Goal: Task Accomplishment & Management: Use online tool/utility

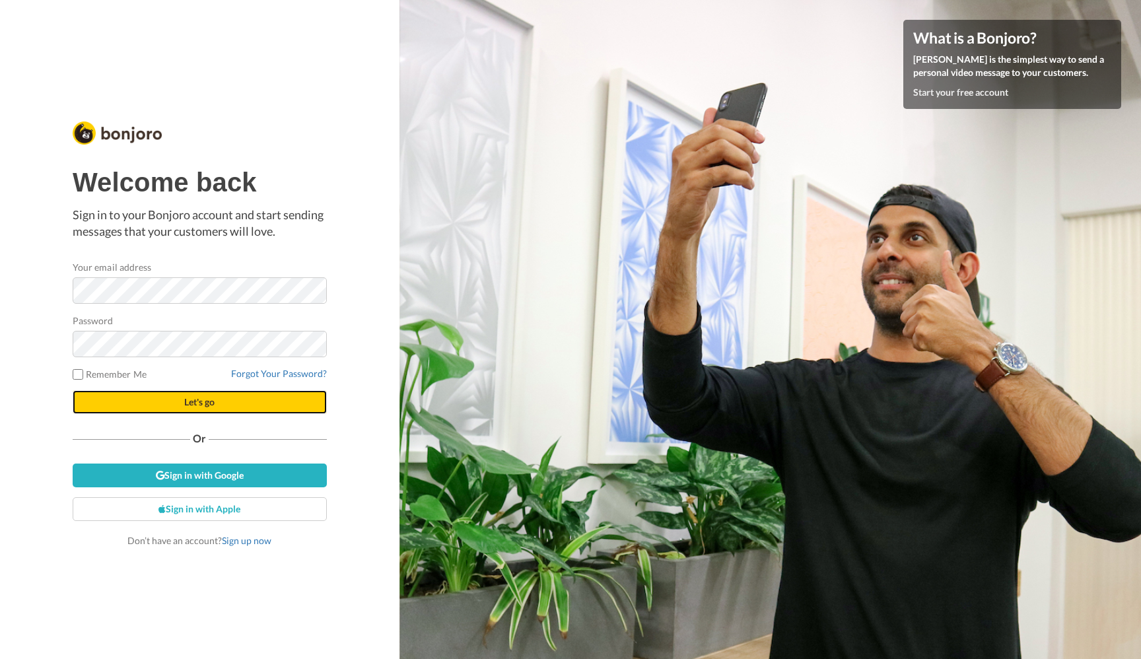
click at [273, 405] on button "Let's go" at bounding box center [200, 402] width 254 height 24
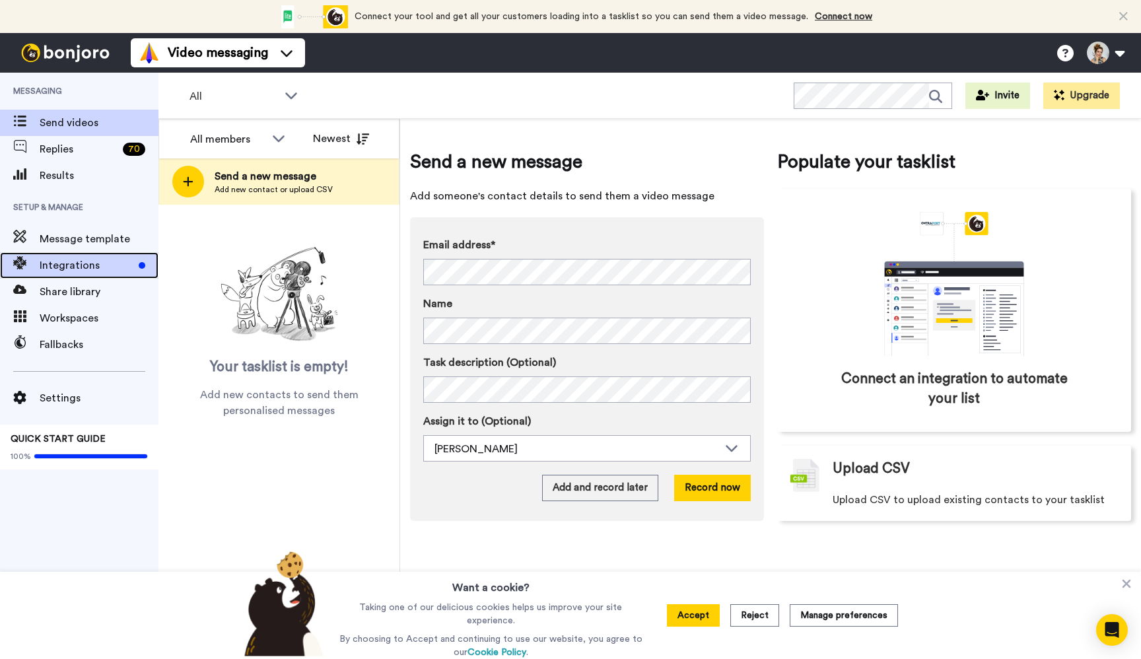
click at [101, 264] on span "Integrations" at bounding box center [87, 266] width 94 height 16
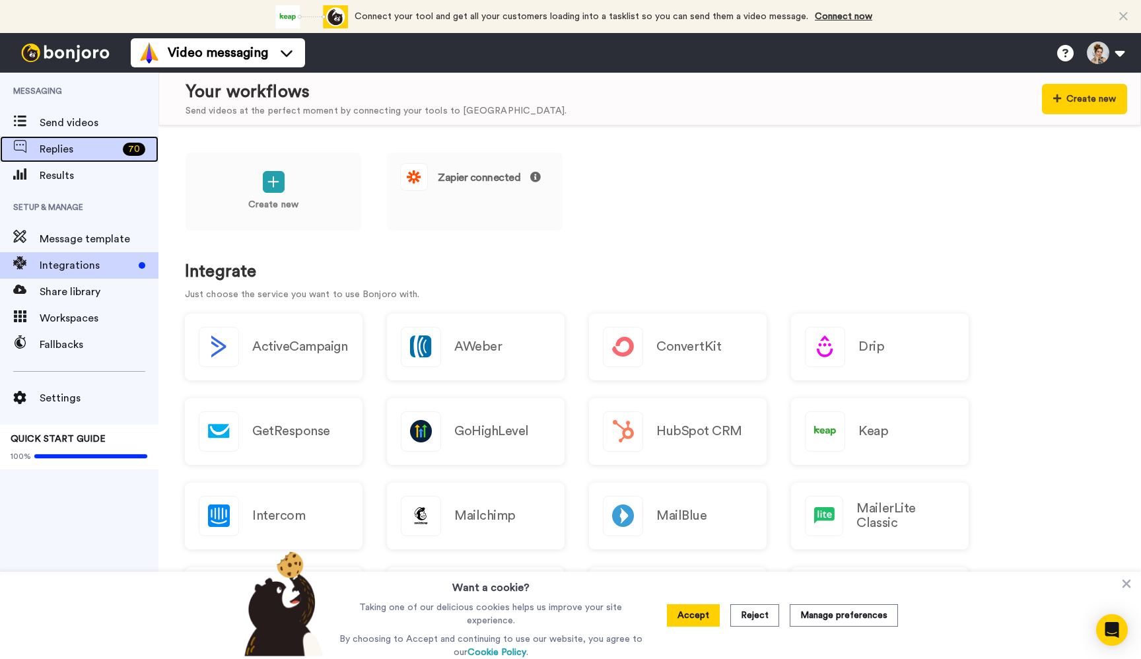
click at [85, 153] on span "Replies" at bounding box center [79, 149] width 78 height 16
click at [75, 149] on span "Replies" at bounding box center [79, 149] width 78 height 16
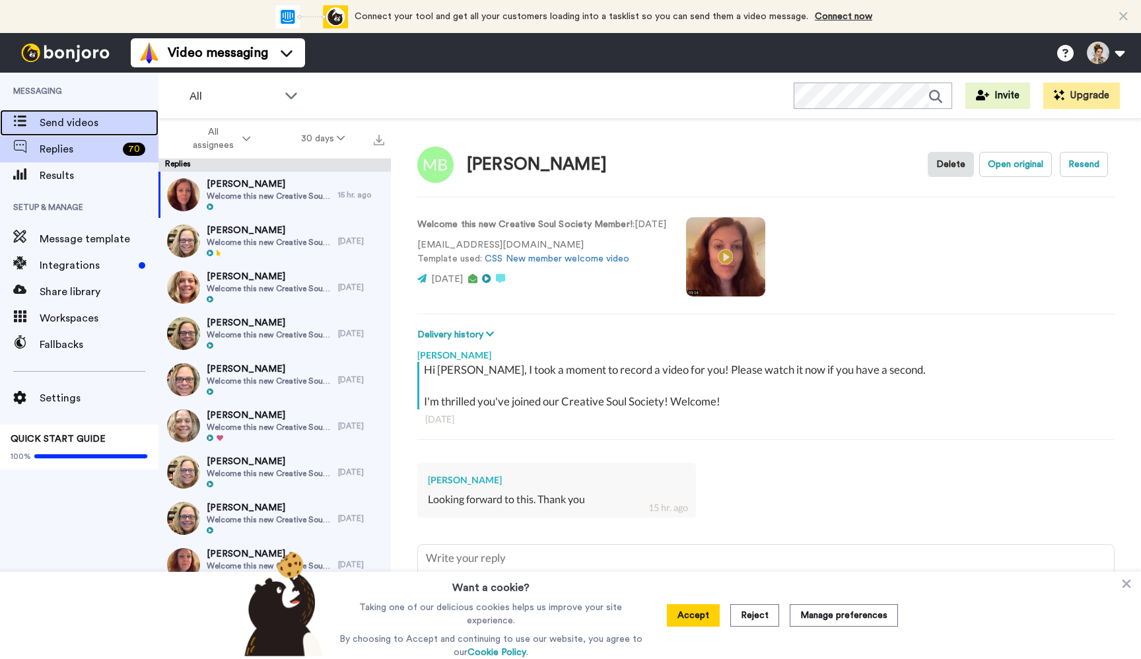
click at [73, 123] on span "Send videos" at bounding box center [99, 123] width 119 height 16
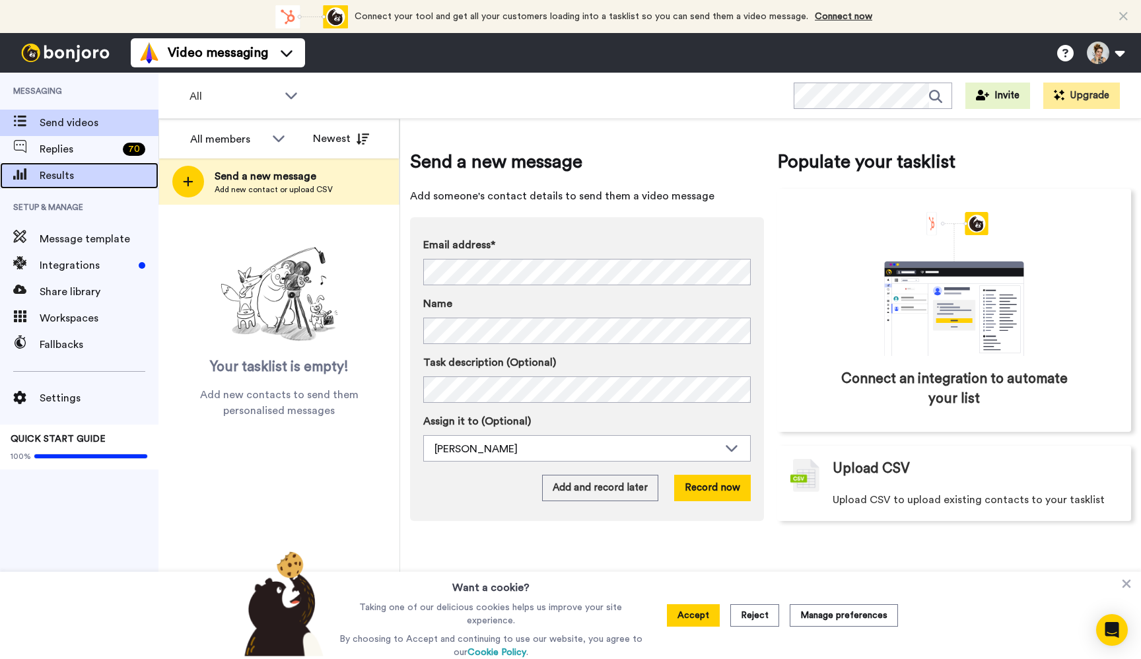
click at [84, 168] on span "Results" at bounding box center [99, 176] width 119 height 16
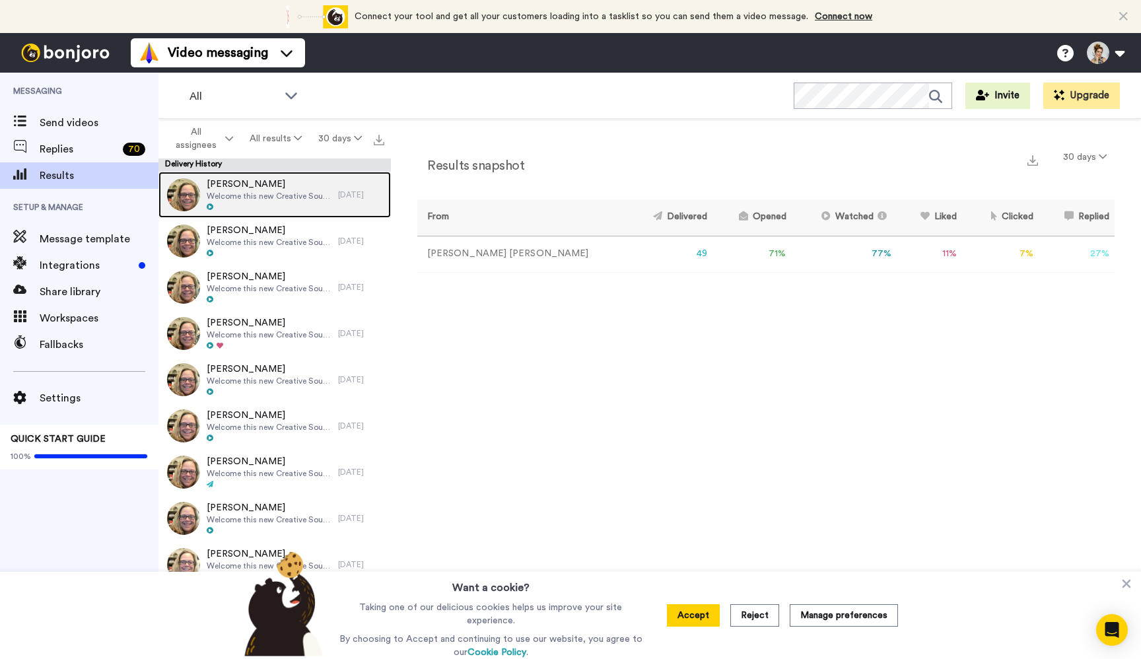
click at [279, 192] on span "Welcome this new Creative Soul Society Member!" at bounding box center [269, 196] width 125 height 11
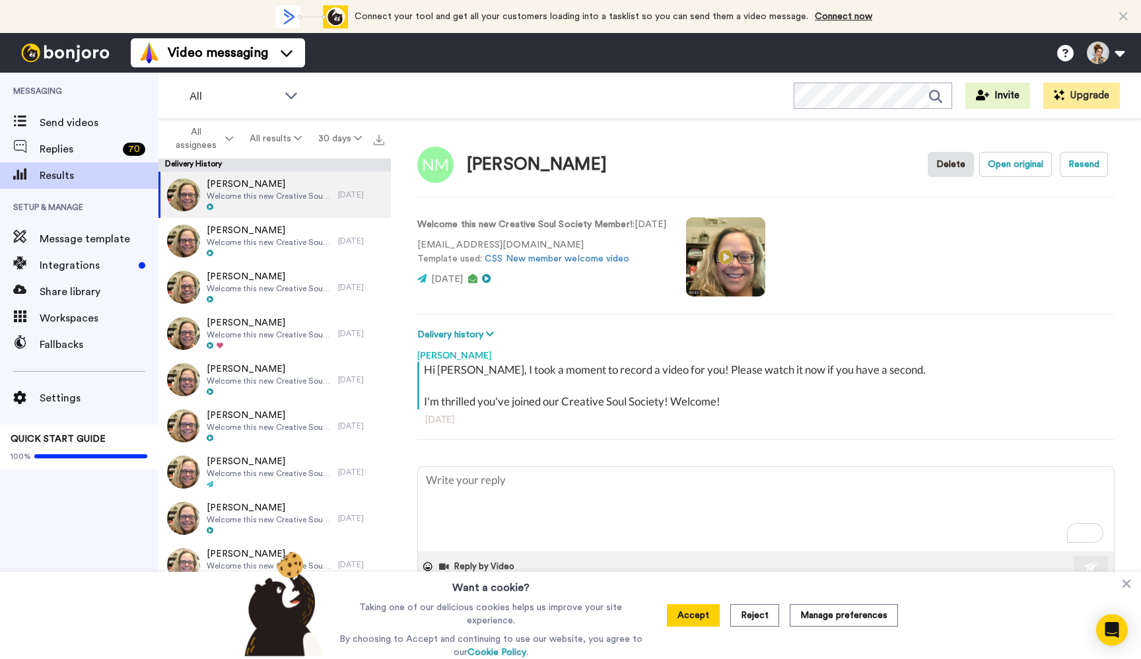
click at [750, 261] on video at bounding box center [725, 256] width 79 height 79
click at [741, 262] on video at bounding box center [725, 256] width 79 height 79
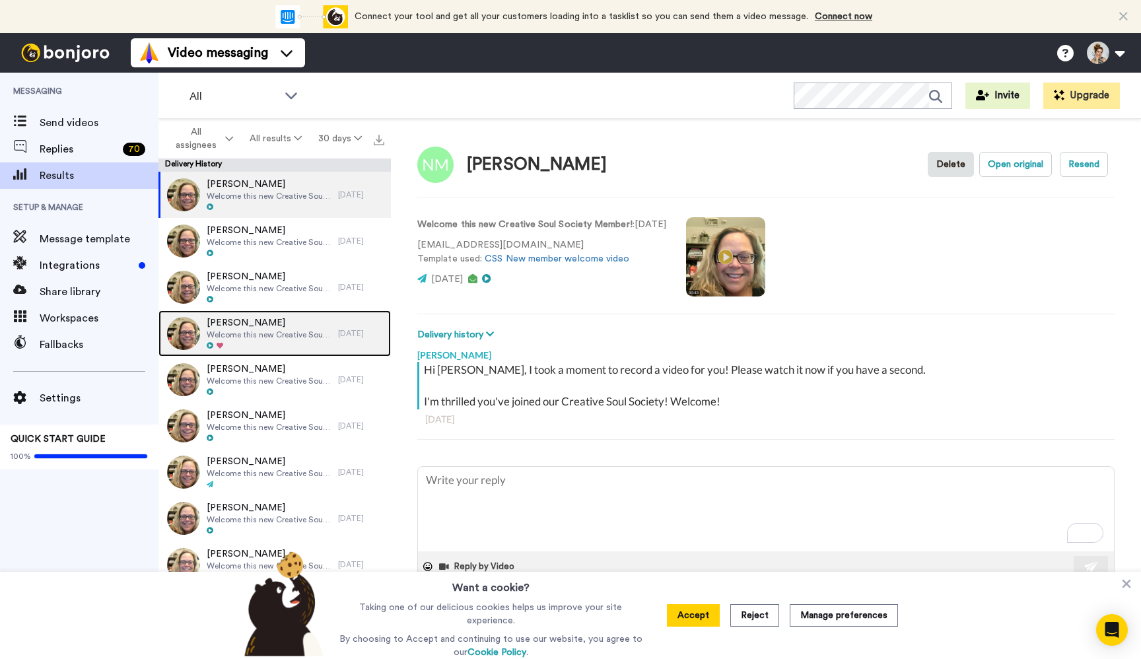
click at [256, 336] on span "Welcome this new Creative Soul Society Member!" at bounding box center [269, 335] width 125 height 11
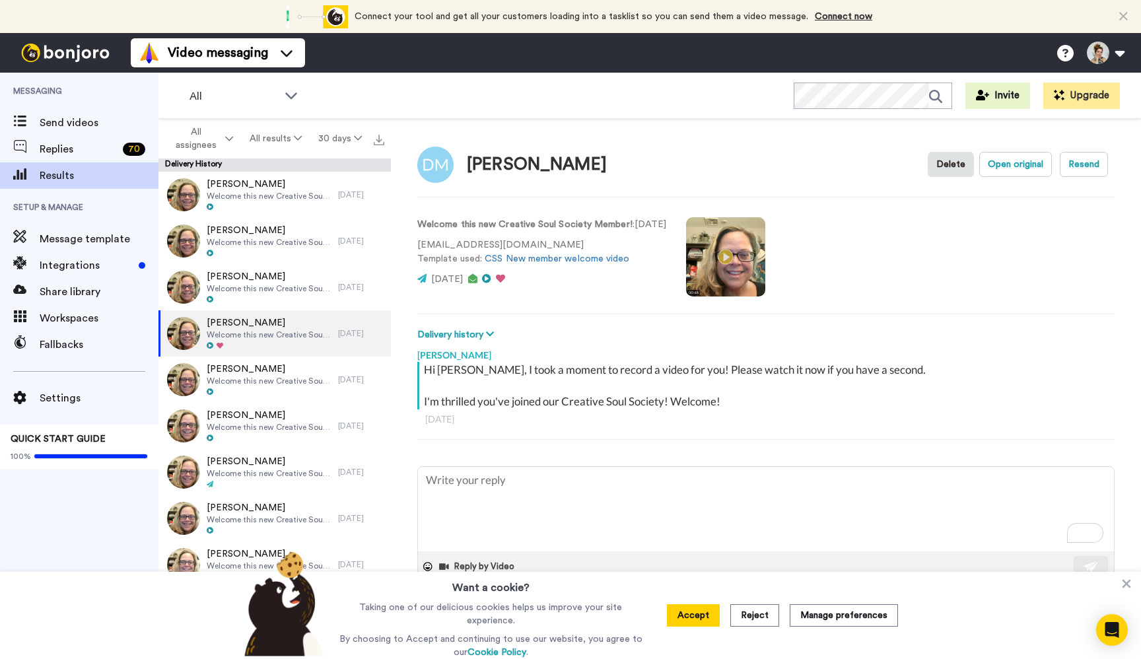
click at [748, 262] on video at bounding box center [725, 256] width 79 height 79
click at [742, 262] on video at bounding box center [725, 256] width 79 height 79
click at [692, 621] on button "Accept" at bounding box center [693, 615] width 53 height 22
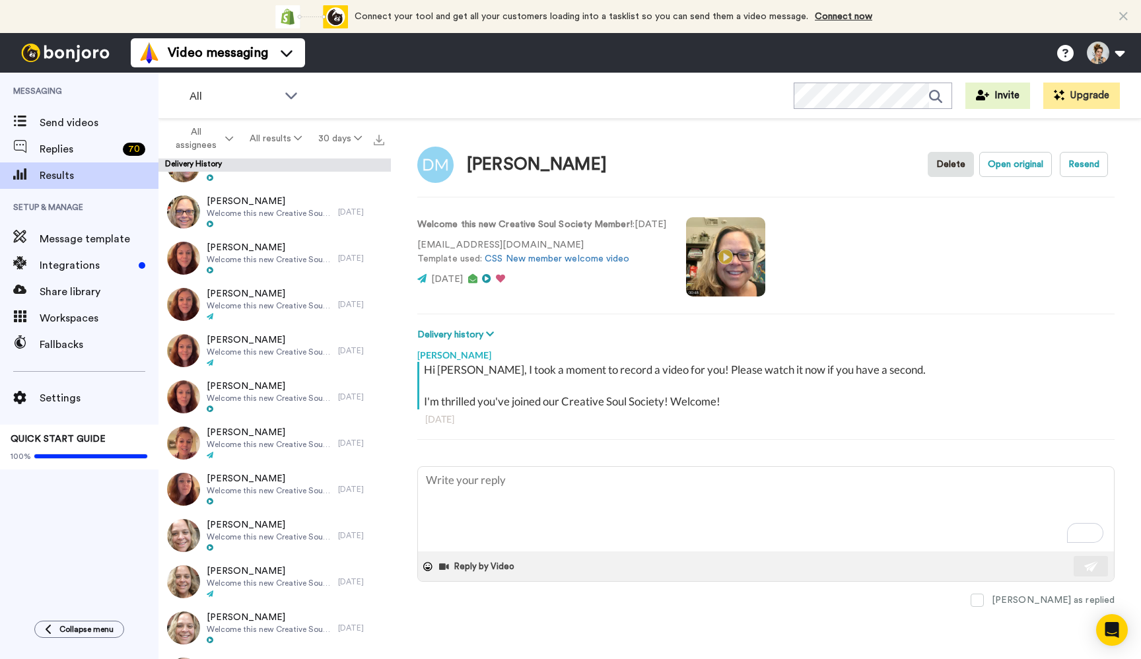
scroll to position [618, 0]
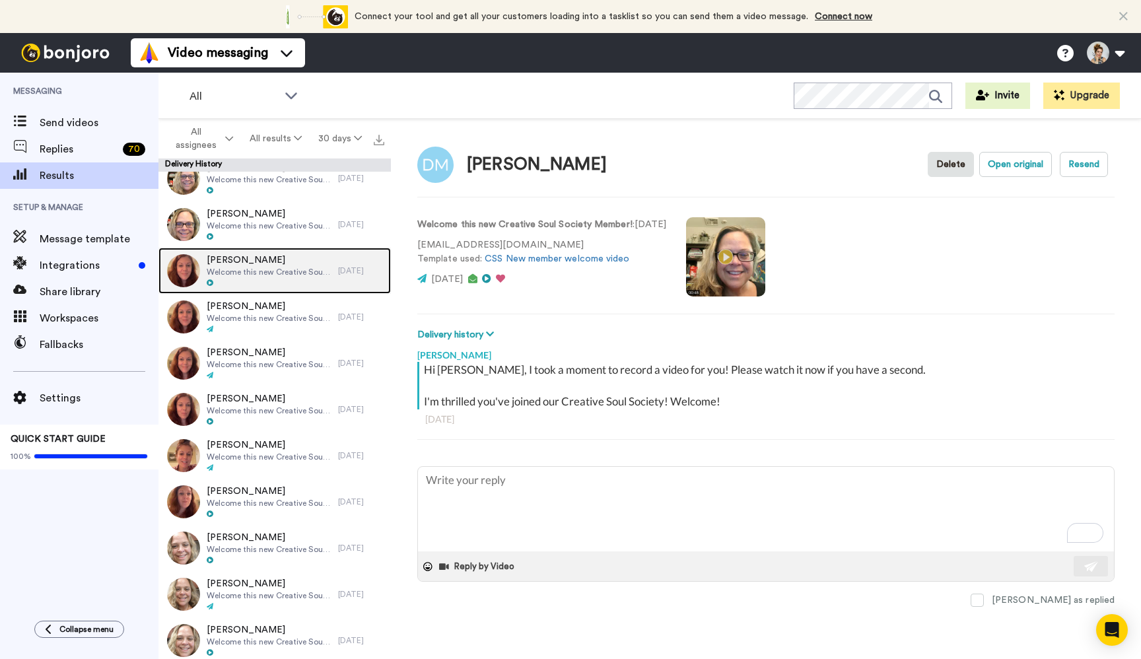
click at [299, 270] on span "Welcome this new Creative Soul Society Member!" at bounding box center [269, 272] width 125 height 11
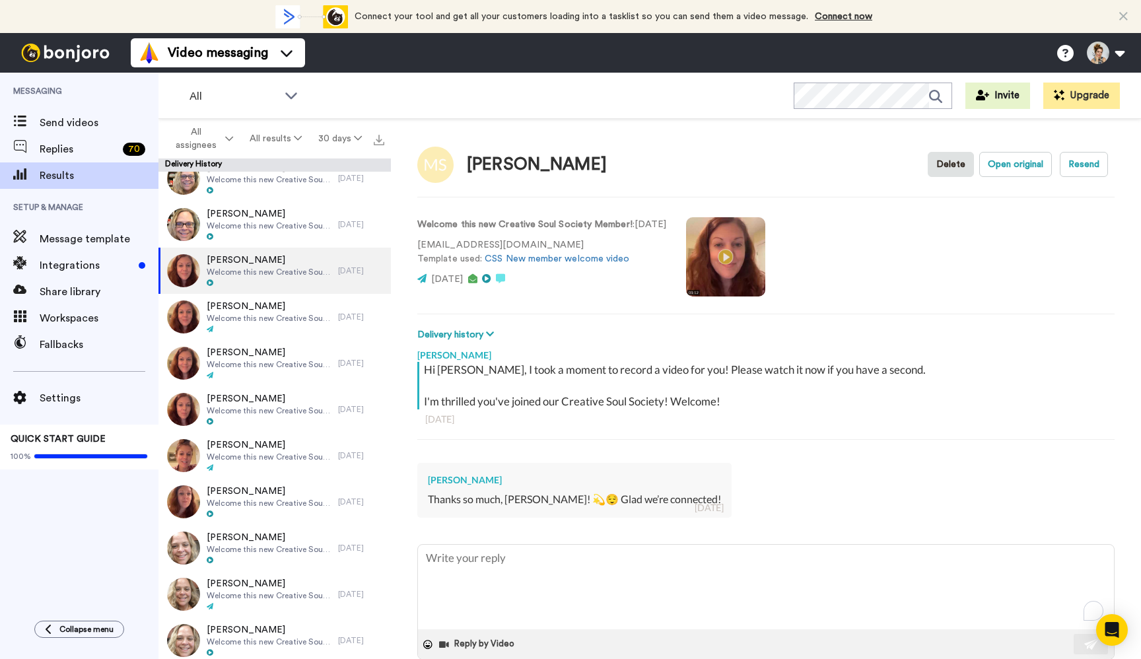
type textarea "x"
click at [736, 262] on video at bounding box center [725, 256] width 79 height 79
click at [745, 268] on video at bounding box center [725, 256] width 79 height 79
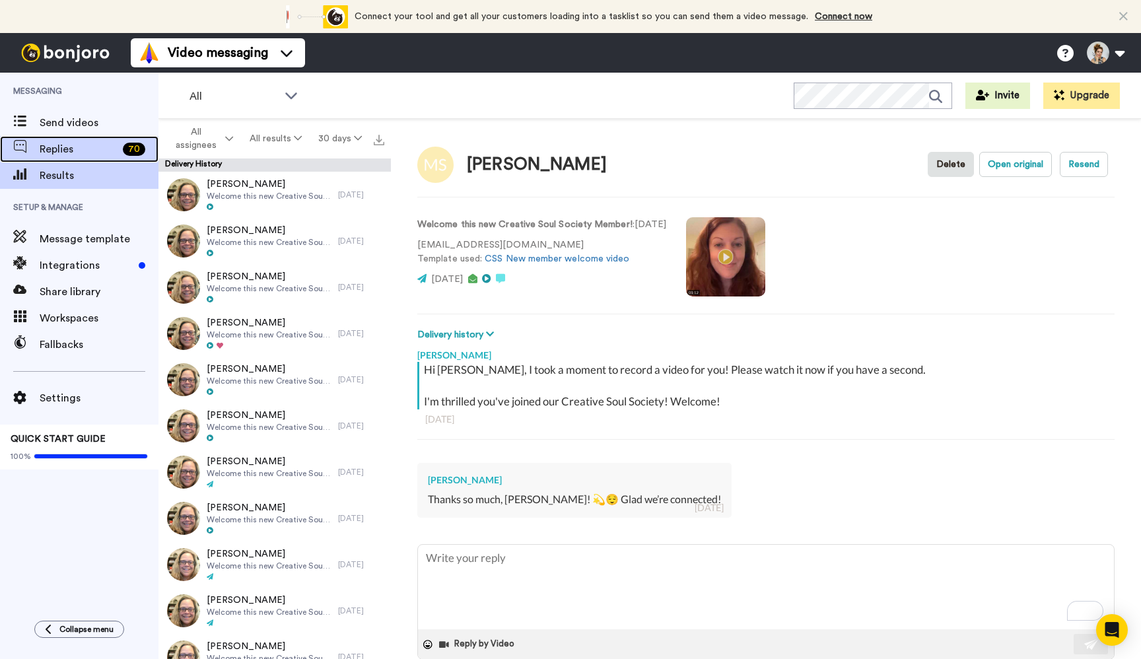
click at [77, 150] on span "Replies" at bounding box center [79, 149] width 78 height 16
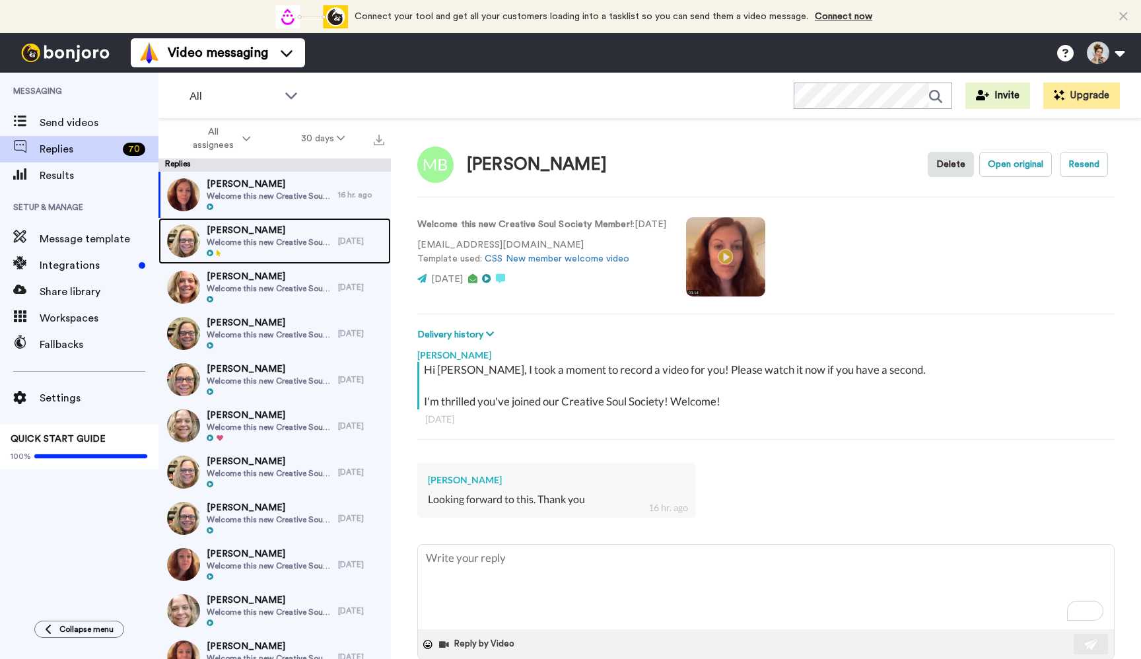
click at [274, 251] on div at bounding box center [269, 253] width 125 height 9
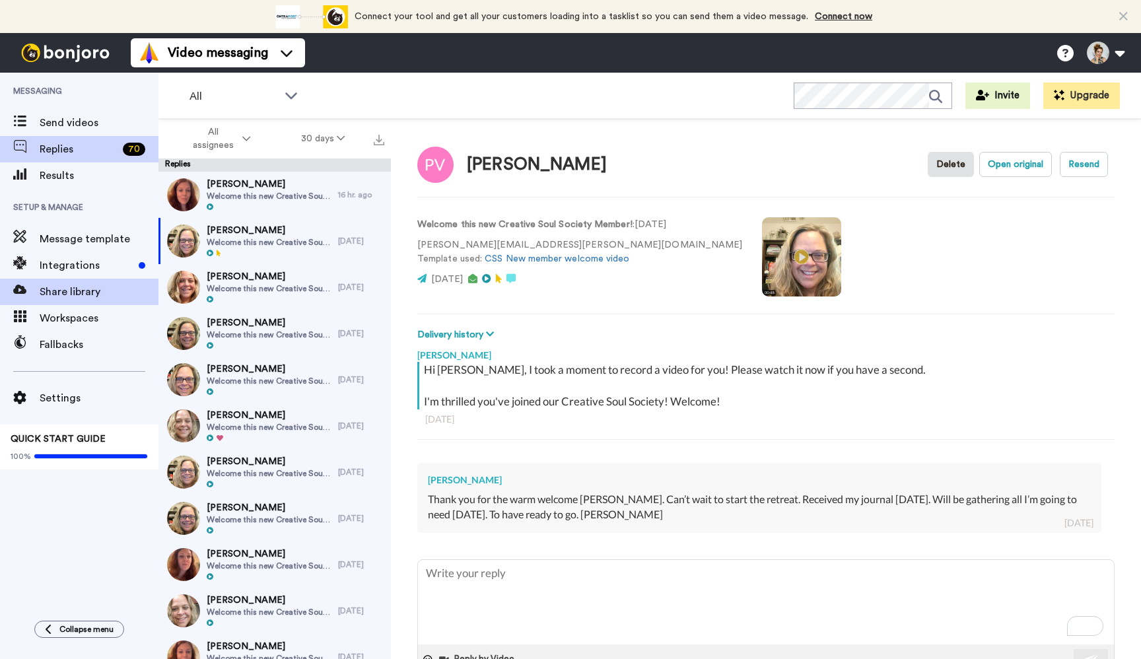
type textarea "x"
click at [82, 622] on button "Collapse menu" at bounding box center [79, 629] width 90 height 17
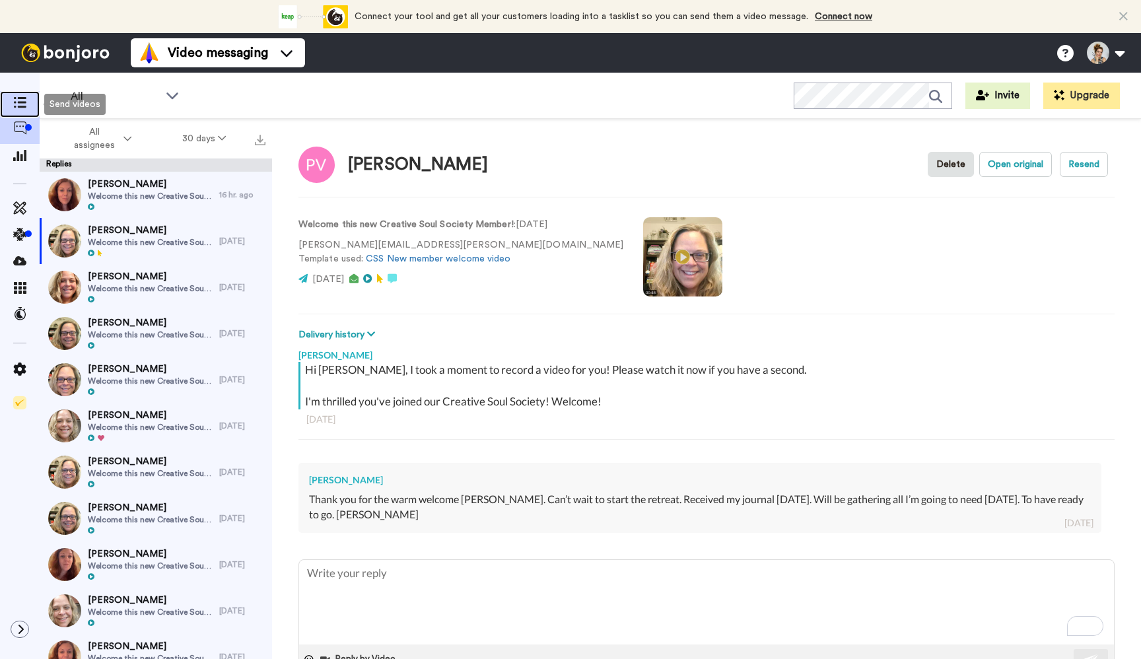
click at [18, 98] on span at bounding box center [20, 104] width 40 height 13
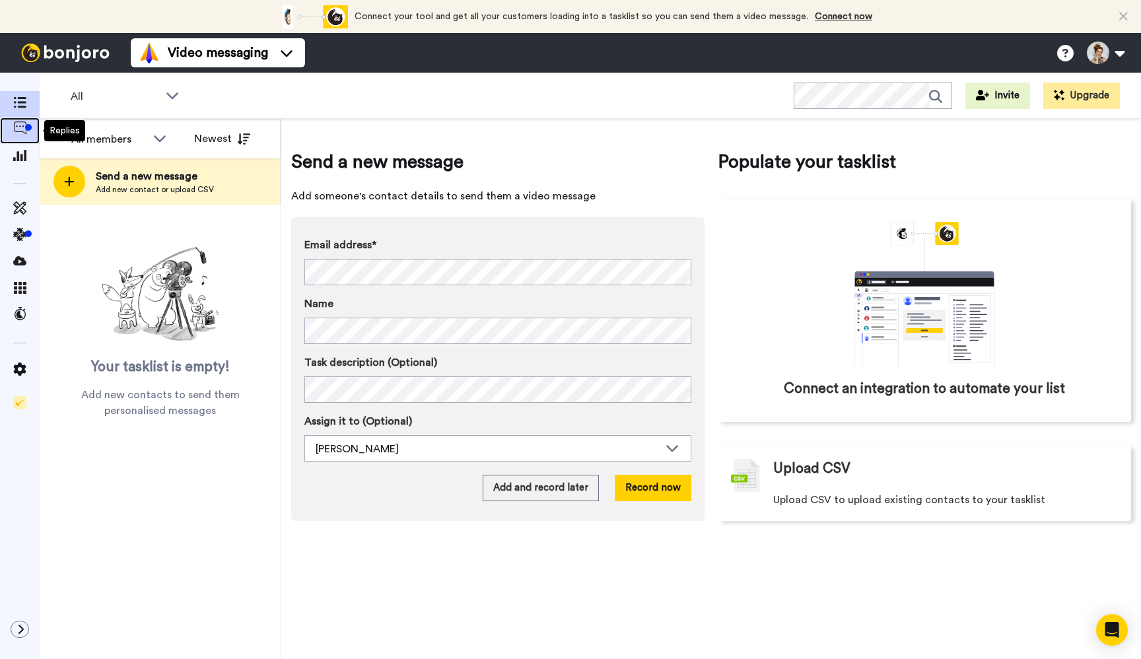
click at [25, 127] on div at bounding box center [28, 127] width 7 height 7
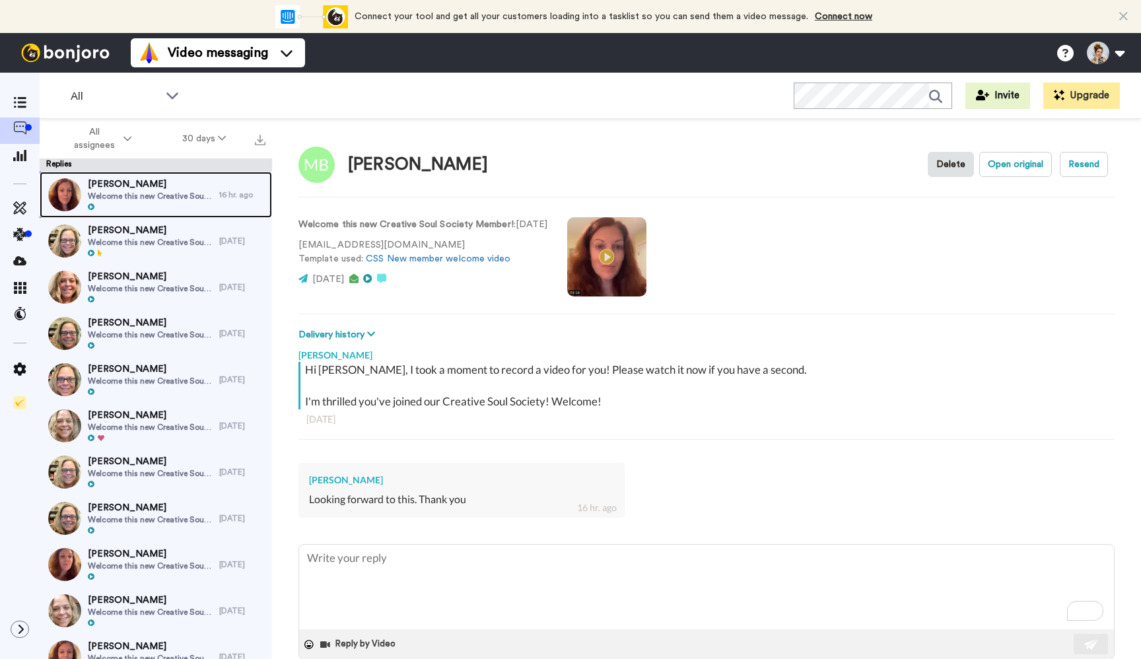
click at [152, 215] on div "[PERSON_NAME] Welcome this new Creative Soul Society Member!" at bounding box center [130, 195] width 180 height 46
click at [157, 237] on span "Welcome this new Creative Soul Society Member!" at bounding box center [150, 242] width 125 height 11
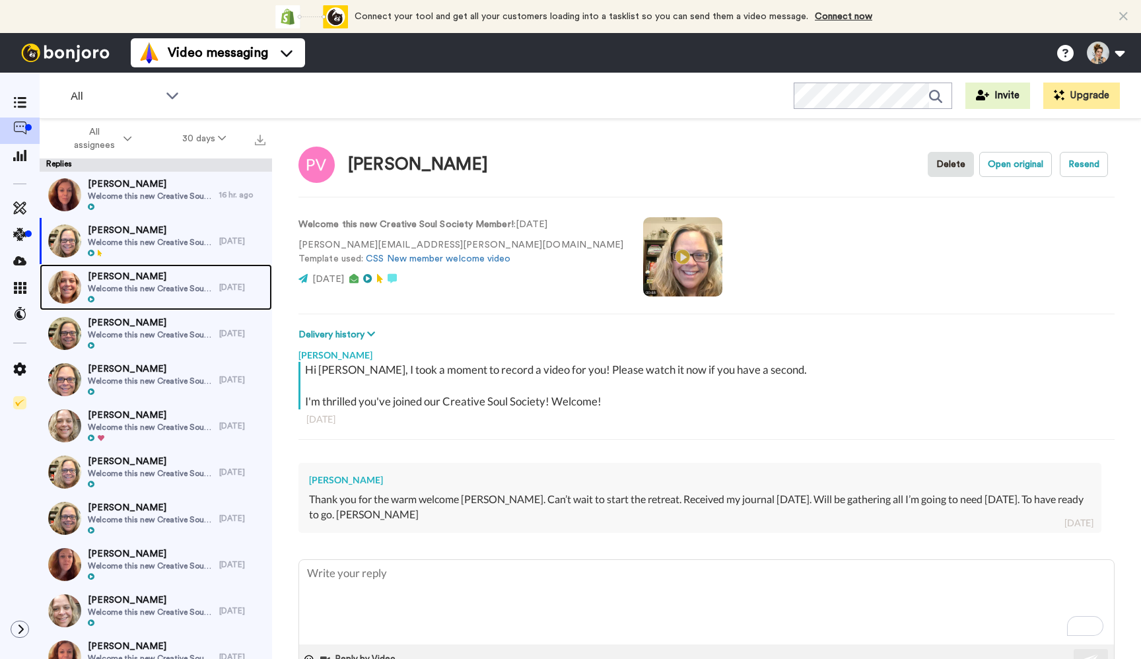
click at [162, 270] on span "[PERSON_NAME]" at bounding box center [150, 276] width 125 height 13
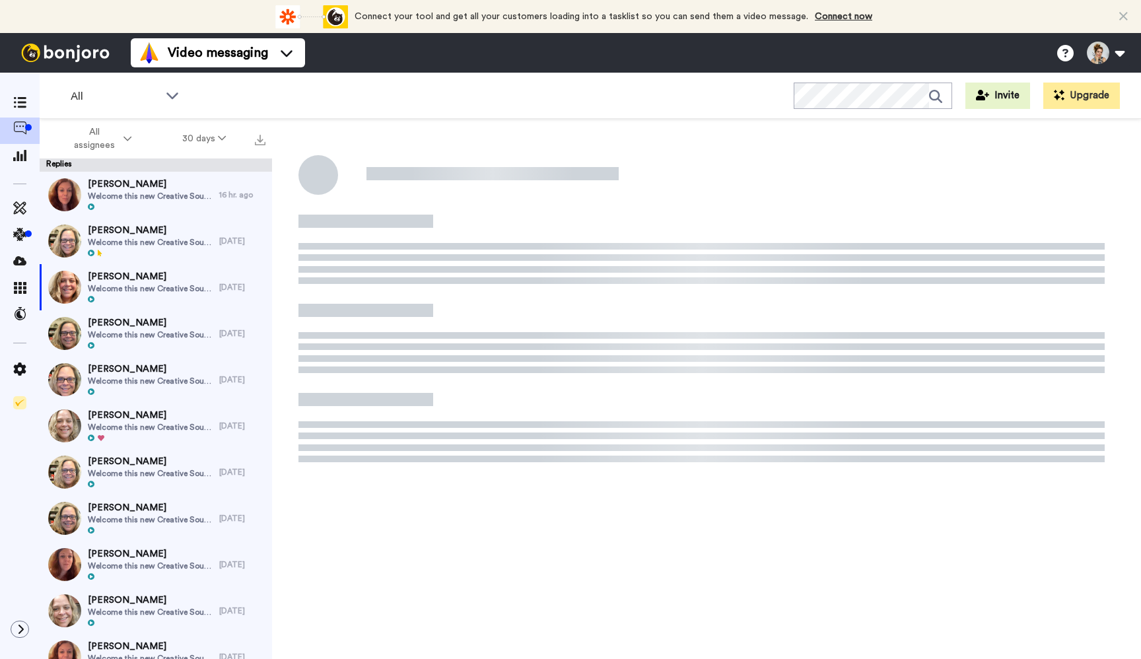
type textarea "x"
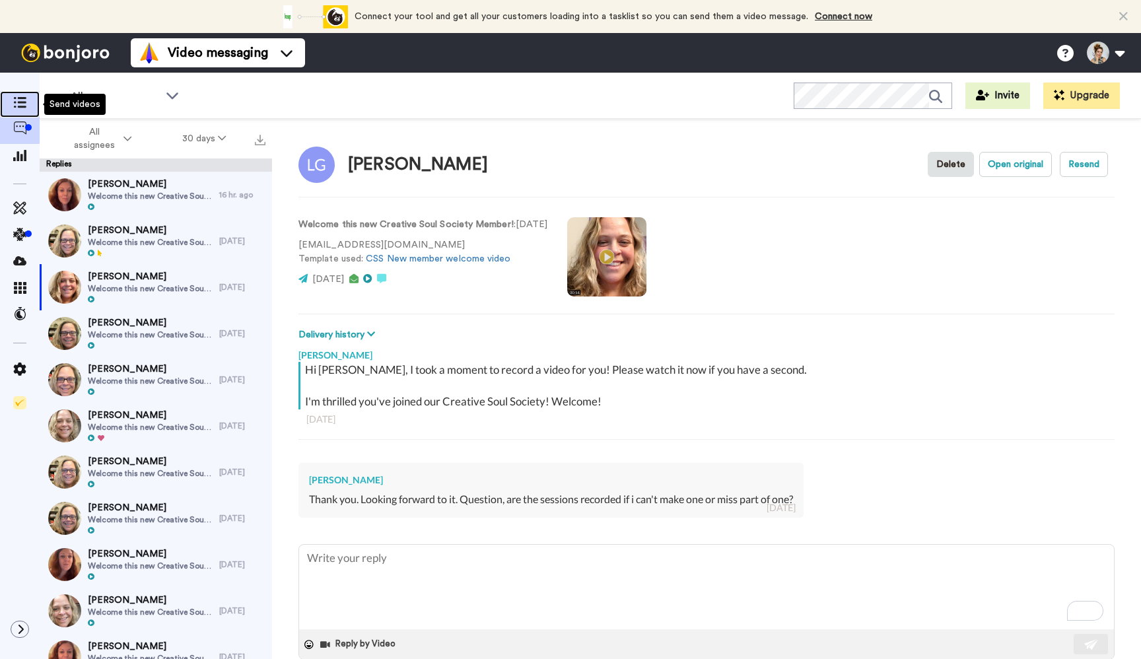
click at [22, 102] on icon at bounding box center [19, 102] width 13 height 11
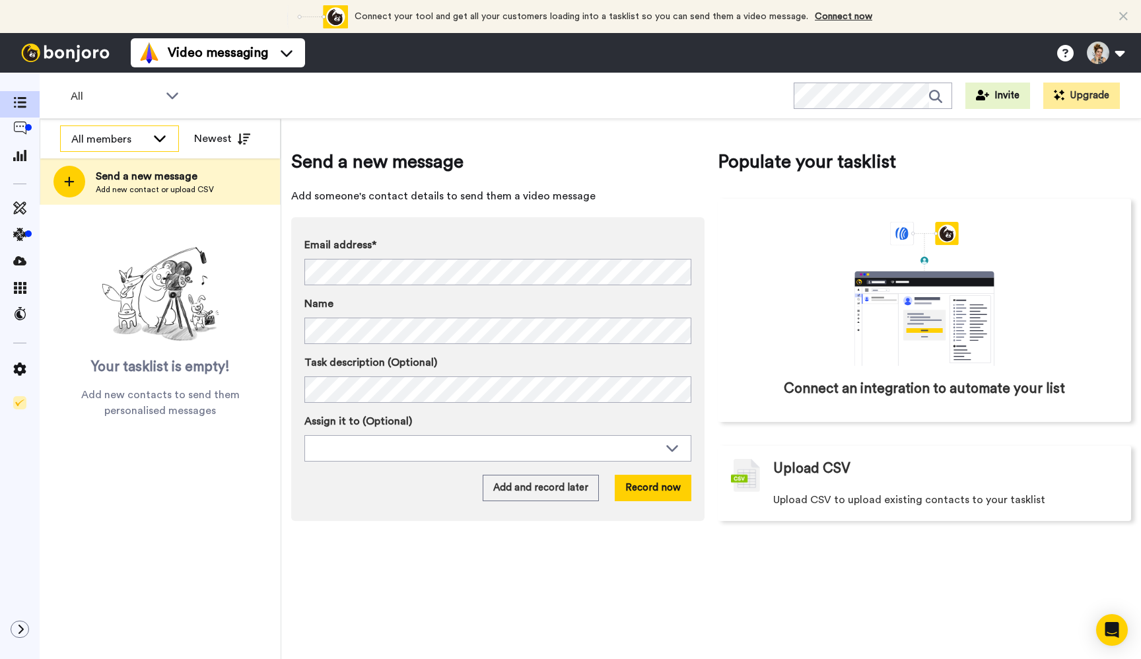
click at [162, 135] on icon at bounding box center [160, 137] width 16 height 13
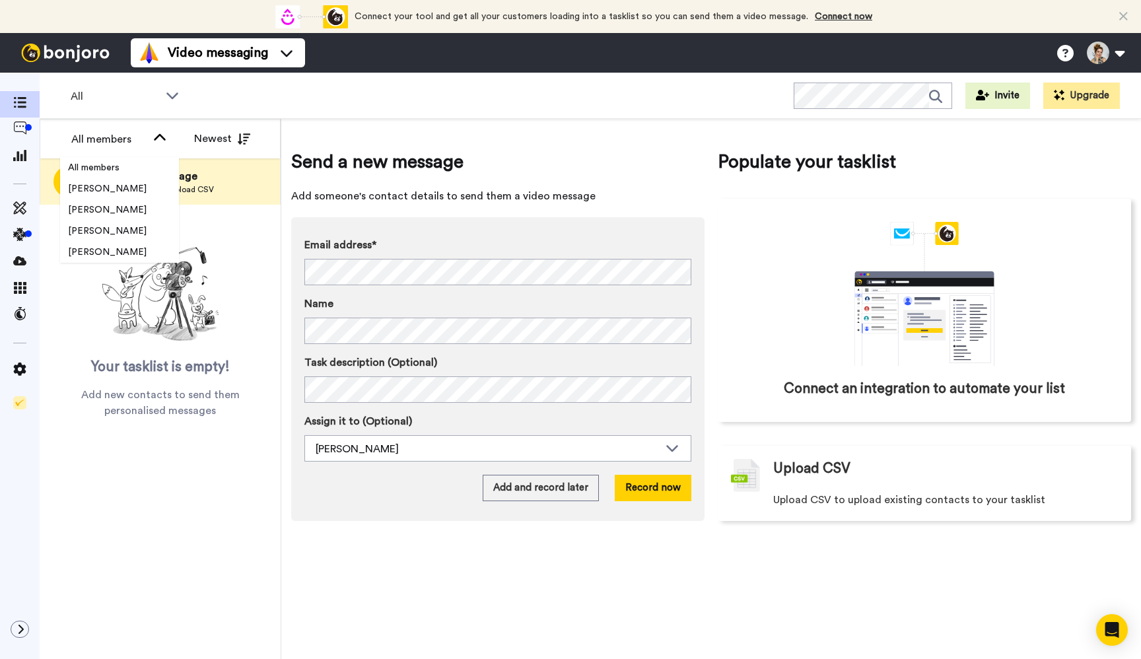
click at [261, 258] on div "Your tasklist is empty! Add new contacts to send them personalised messages" at bounding box center [160, 330] width 241 height 177
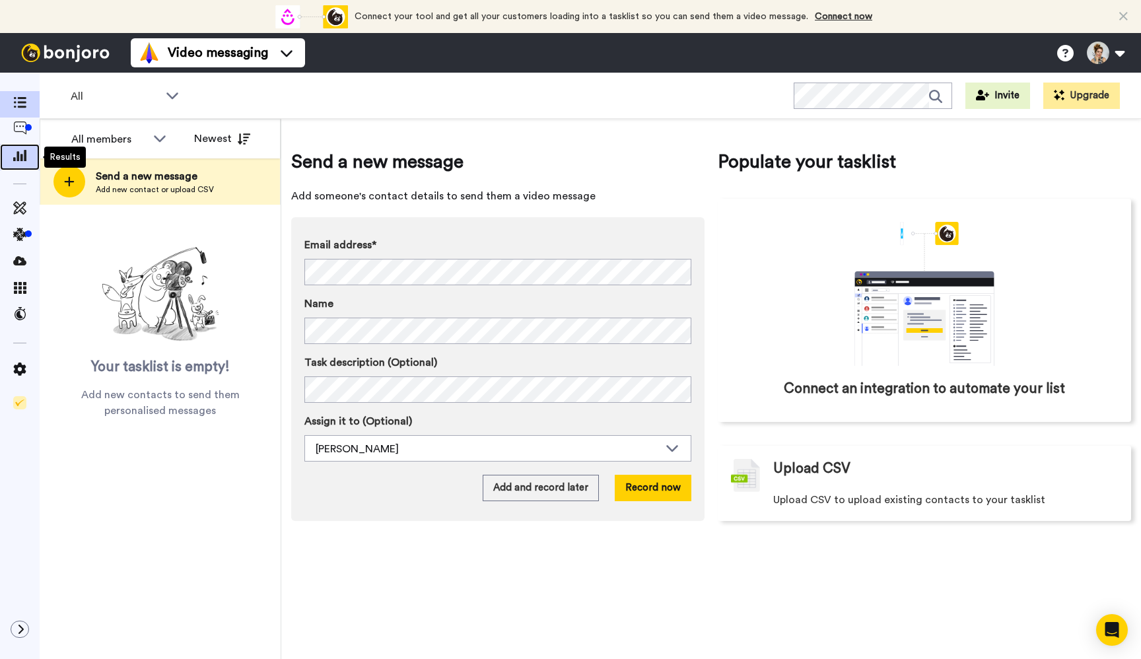
click at [20, 152] on icon at bounding box center [19, 155] width 13 height 12
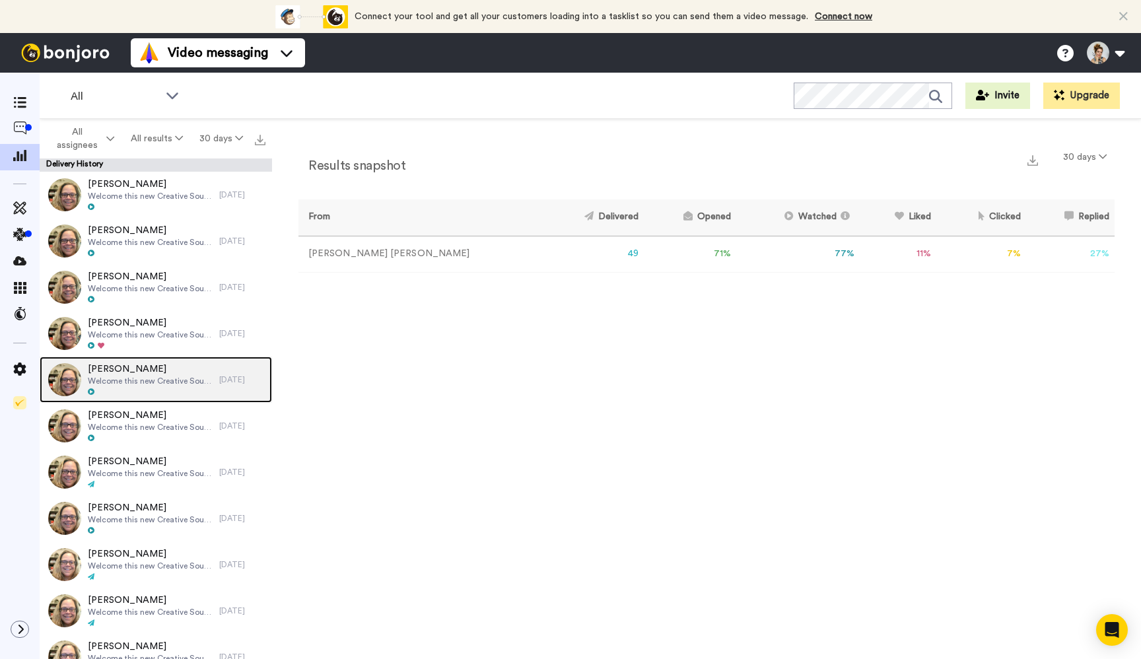
click at [187, 384] on span "Welcome this new Creative Soul Society Member!" at bounding box center [150, 381] width 125 height 11
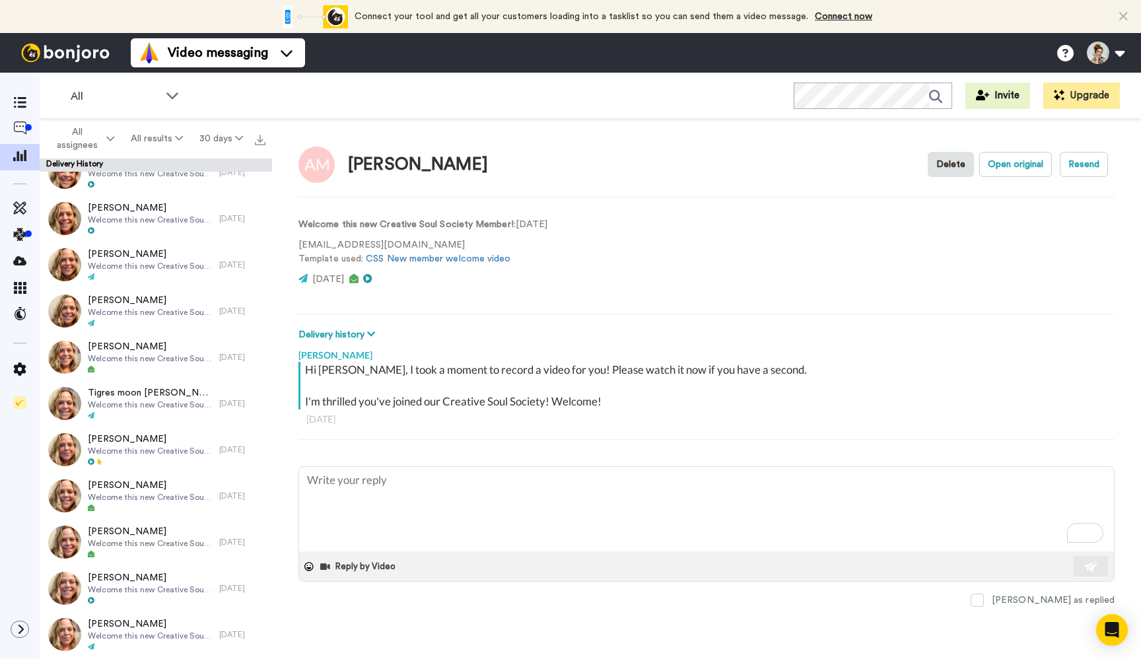
scroll to position [1770, 0]
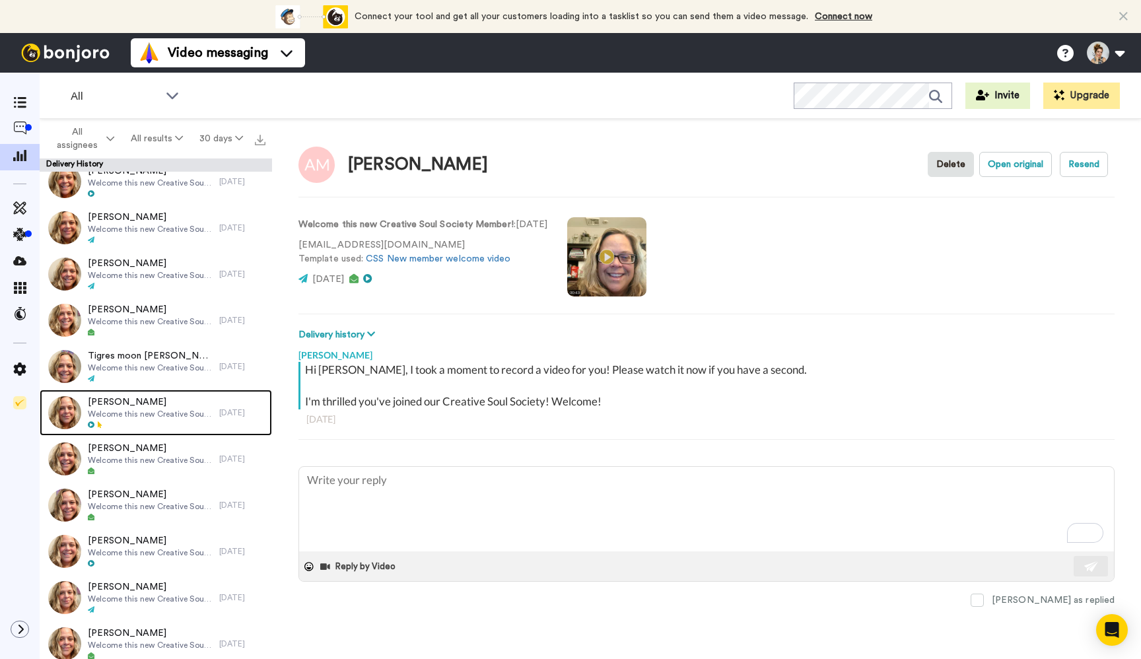
click at [194, 421] on div at bounding box center [150, 425] width 125 height 9
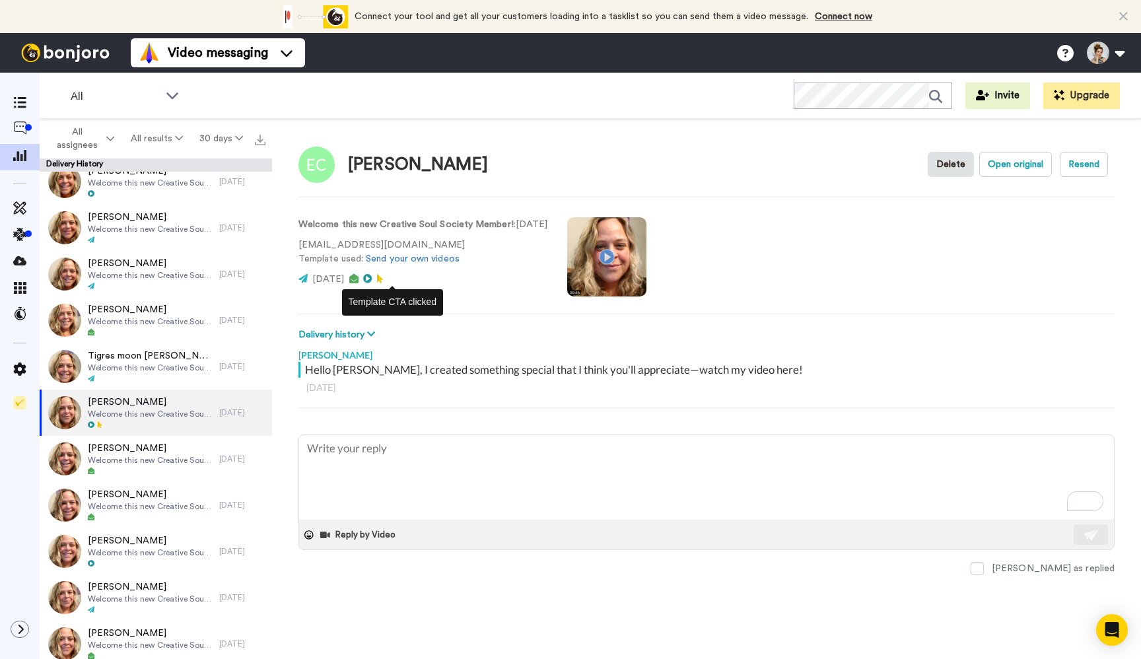
click at [383, 276] on icon at bounding box center [380, 278] width 6 height 9
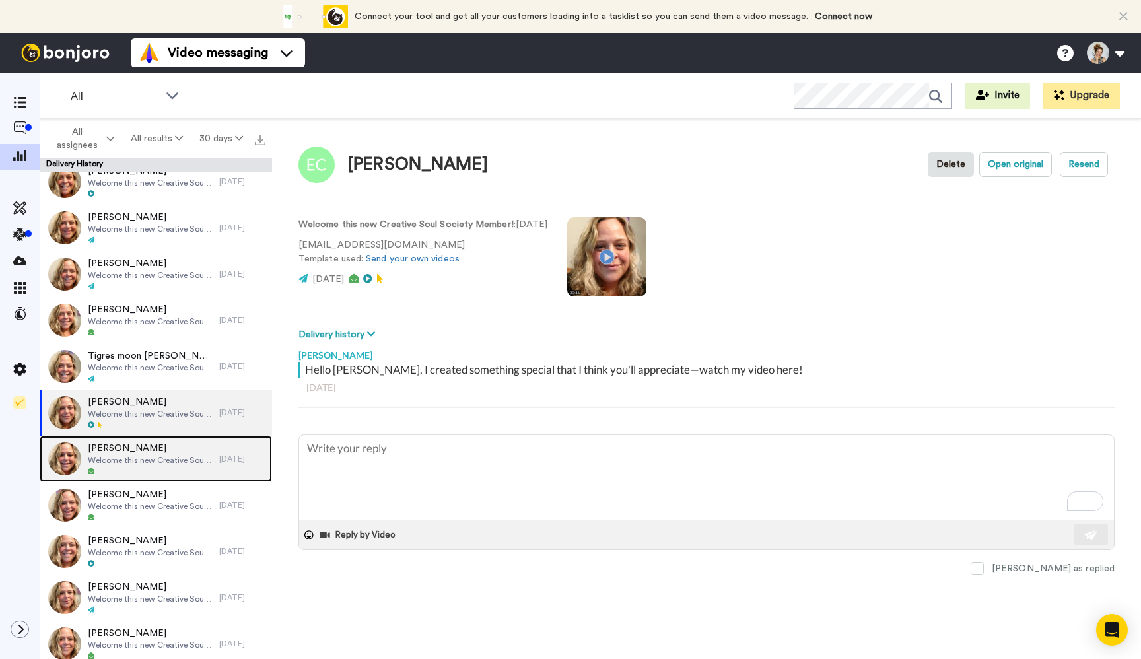
click at [184, 470] on div at bounding box center [150, 471] width 125 height 9
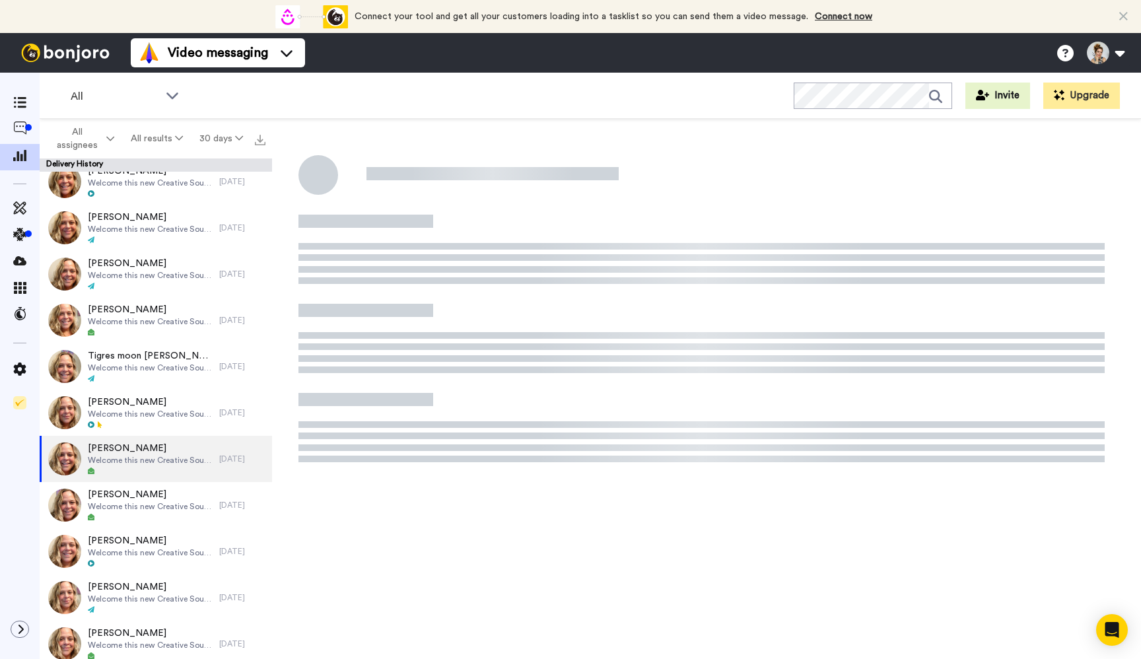
type textarea "x"
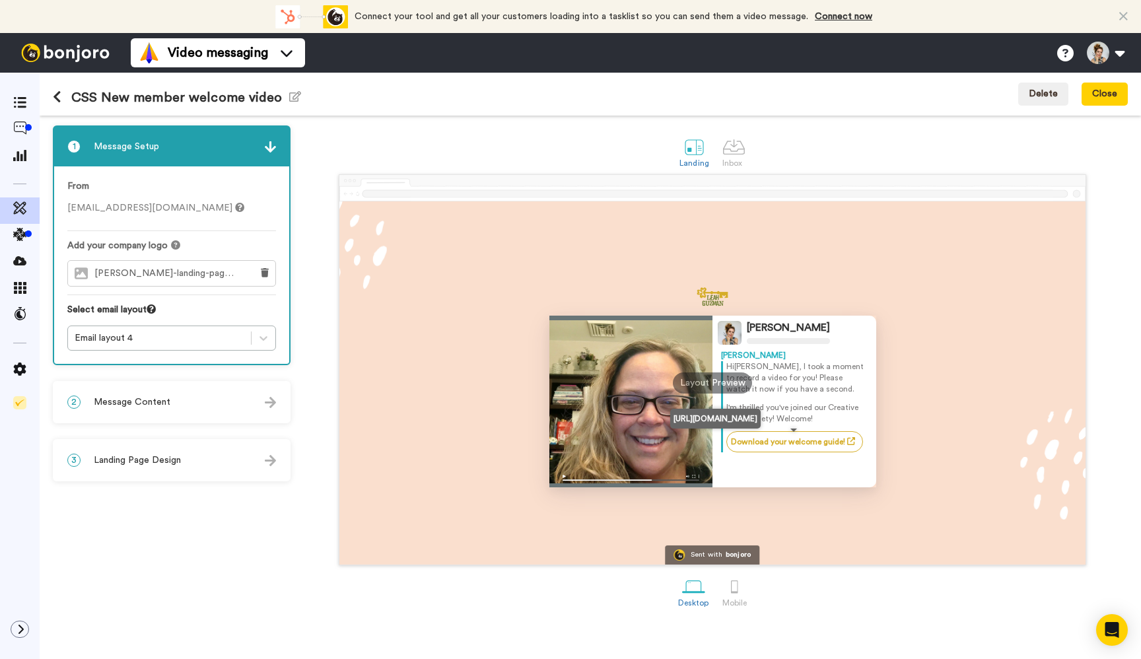
click at [800, 451] on link "Download your welcome guide!" at bounding box center [795, 441] width 137 height 21
click at [800, 446] on link "Download your welcome guide!" at bounding box center [795, 441] width 137 height 21
click at [851, 444] on icon at bounding box center [851, 441] width 8 height 8
click at [24, 124] on icon at bounding box center [19, 128] width 13 height 13
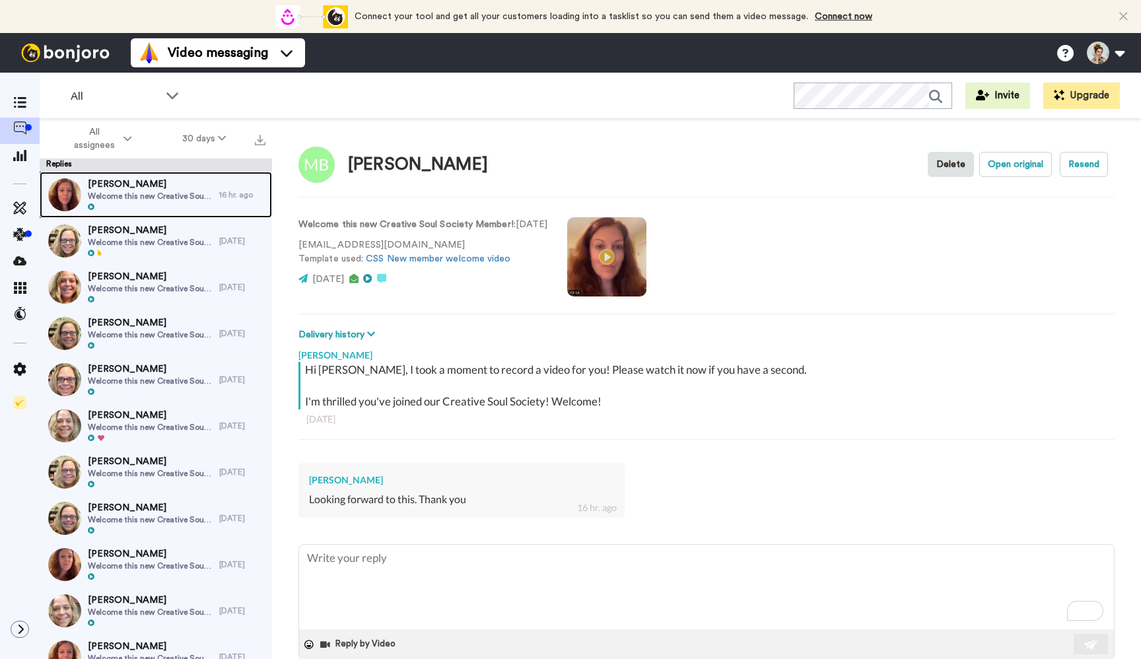
click at [189, 210] on div at bounding box center [150, 207] width 125 height 9
type textarea "x"
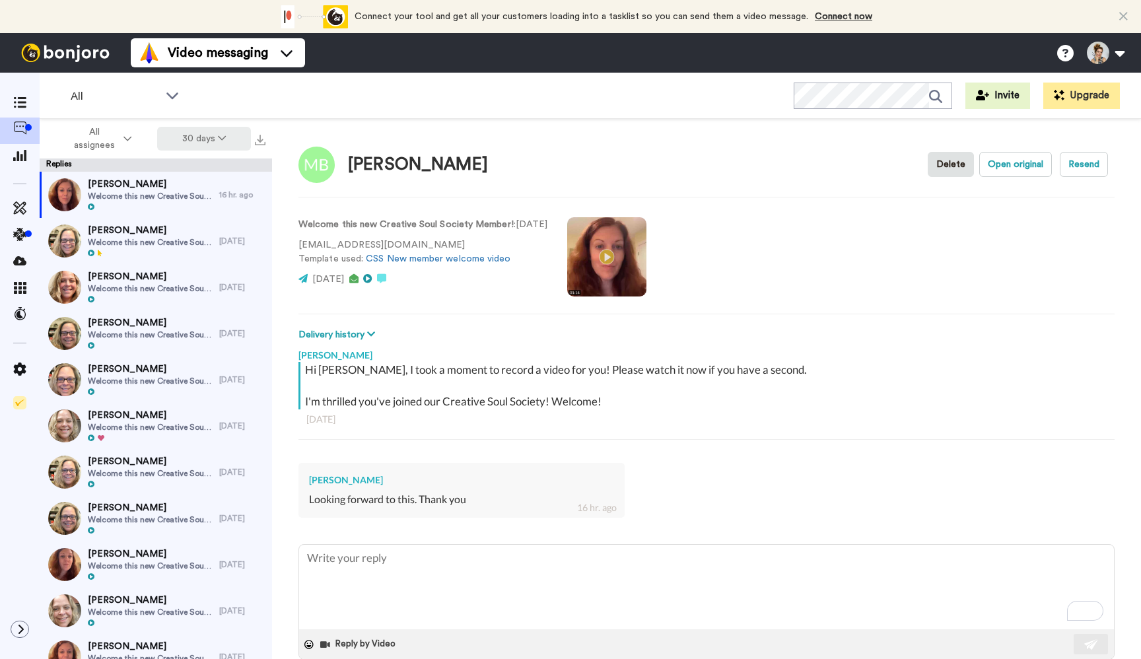
click at [192, 135] on button "30 days" at bounding box center [204, 139] width 94 height 24
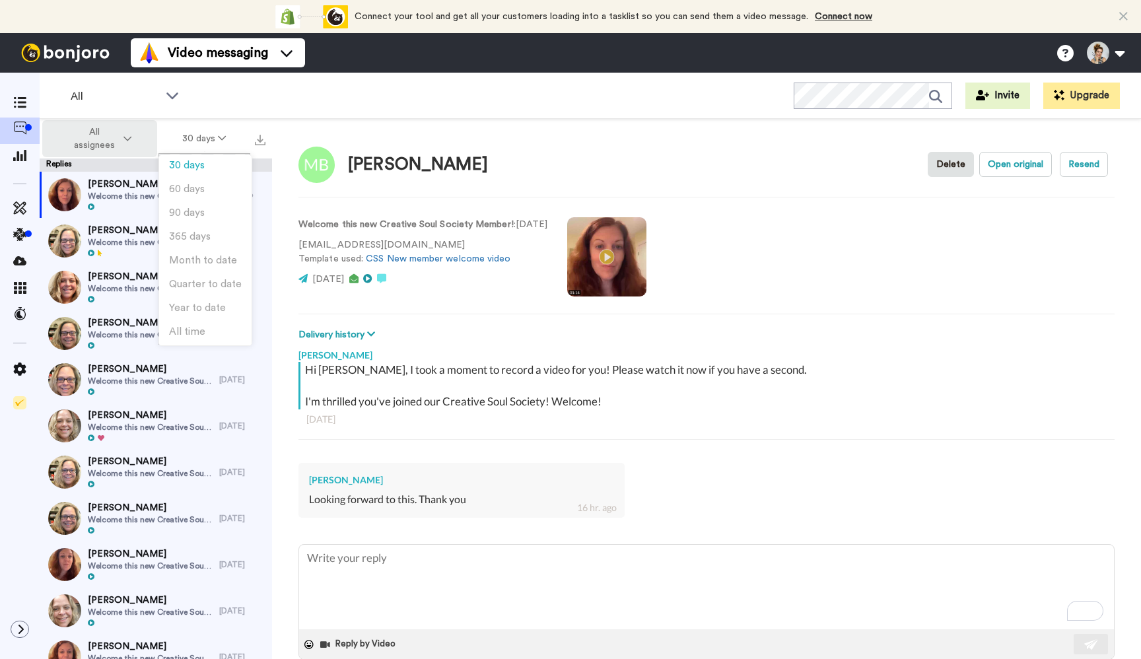
click at [124, 134] on icon at bounding box center [128, 138] width 8 height 9
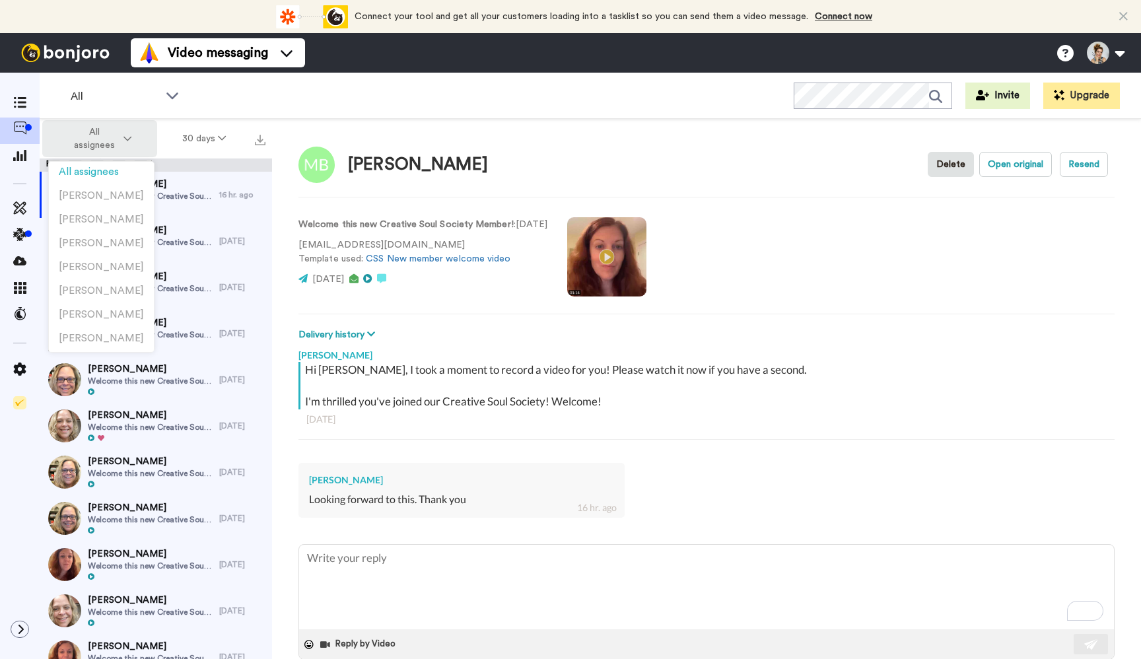
click at [124, 134] on icon at bounding box center [128, 138] width 8 height 9
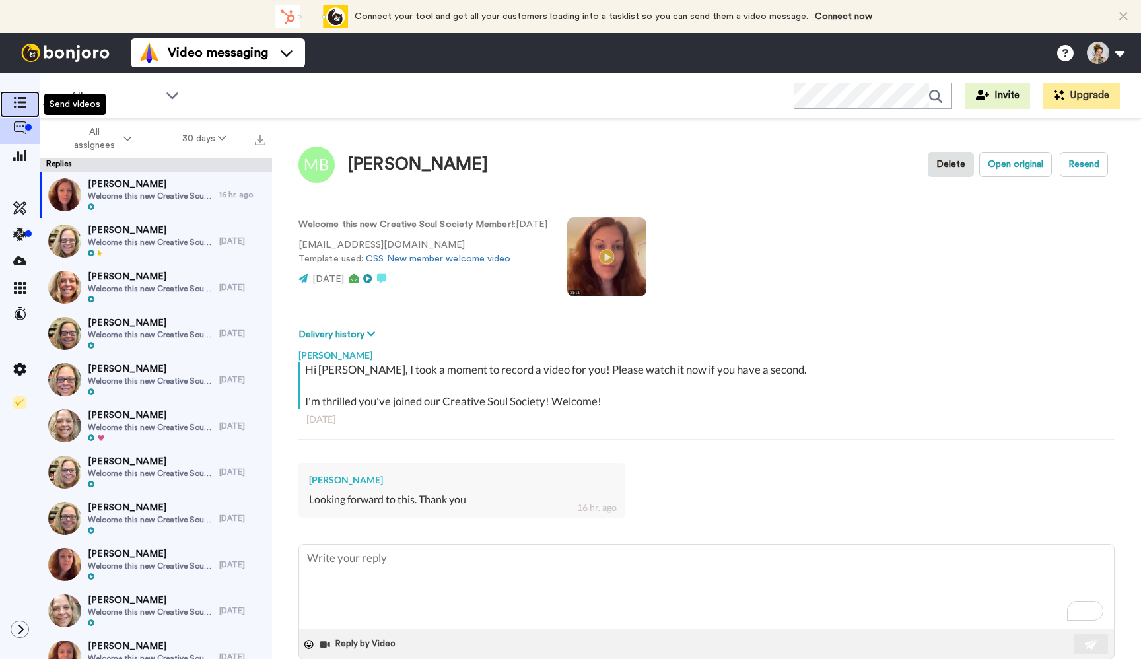
click at [28, 98] on span at bounding box center [20, 104] width 40 height 13
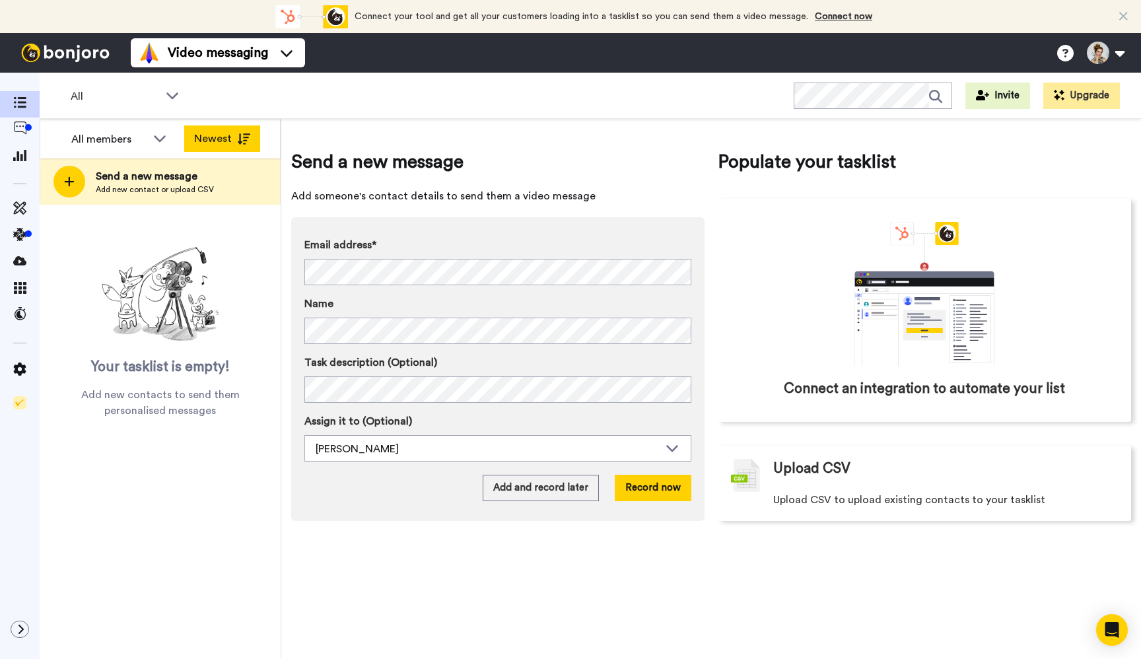
click at [239, 139] on icon at bounding box center [243, 138] width 13 height 11
click at [220, 141] on button "Oldest" at bounding box center [222, 138] width 76 height 26
click at [21, 312] on icon at bounding box center [19, 313] width 13 height 13
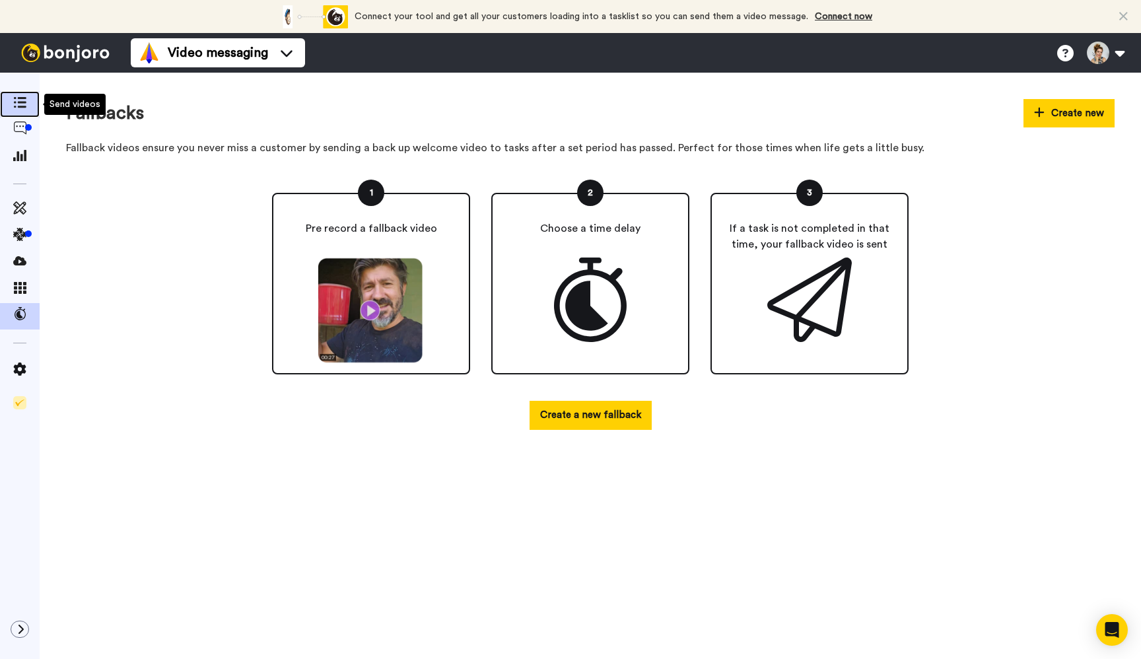
click at [23, 113] on div at bounding box center [20, 104] width 40 height 18
